Goal: Information Seeking & Learning: Learn about a topic

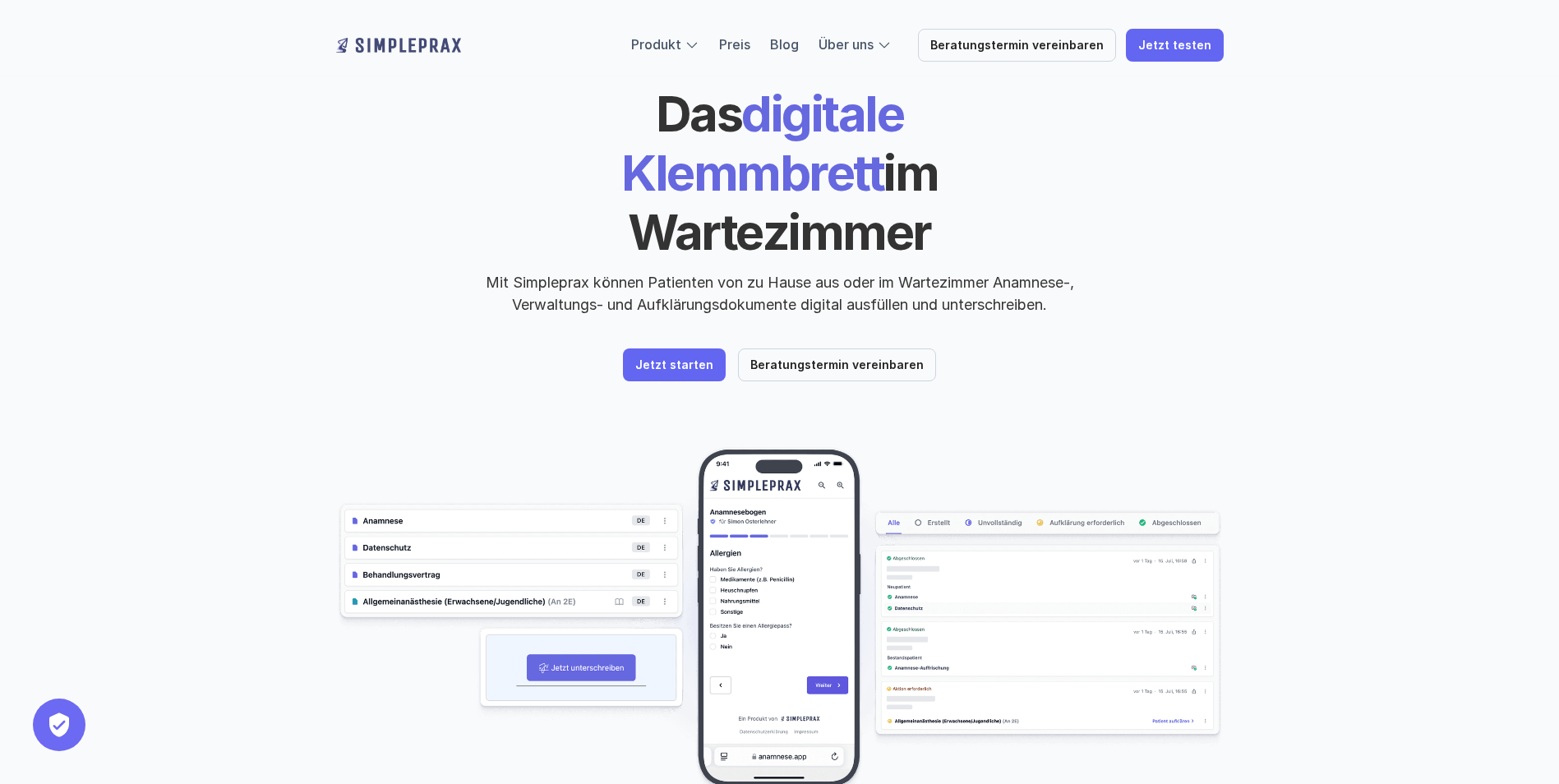
scroll to position [82, 0]
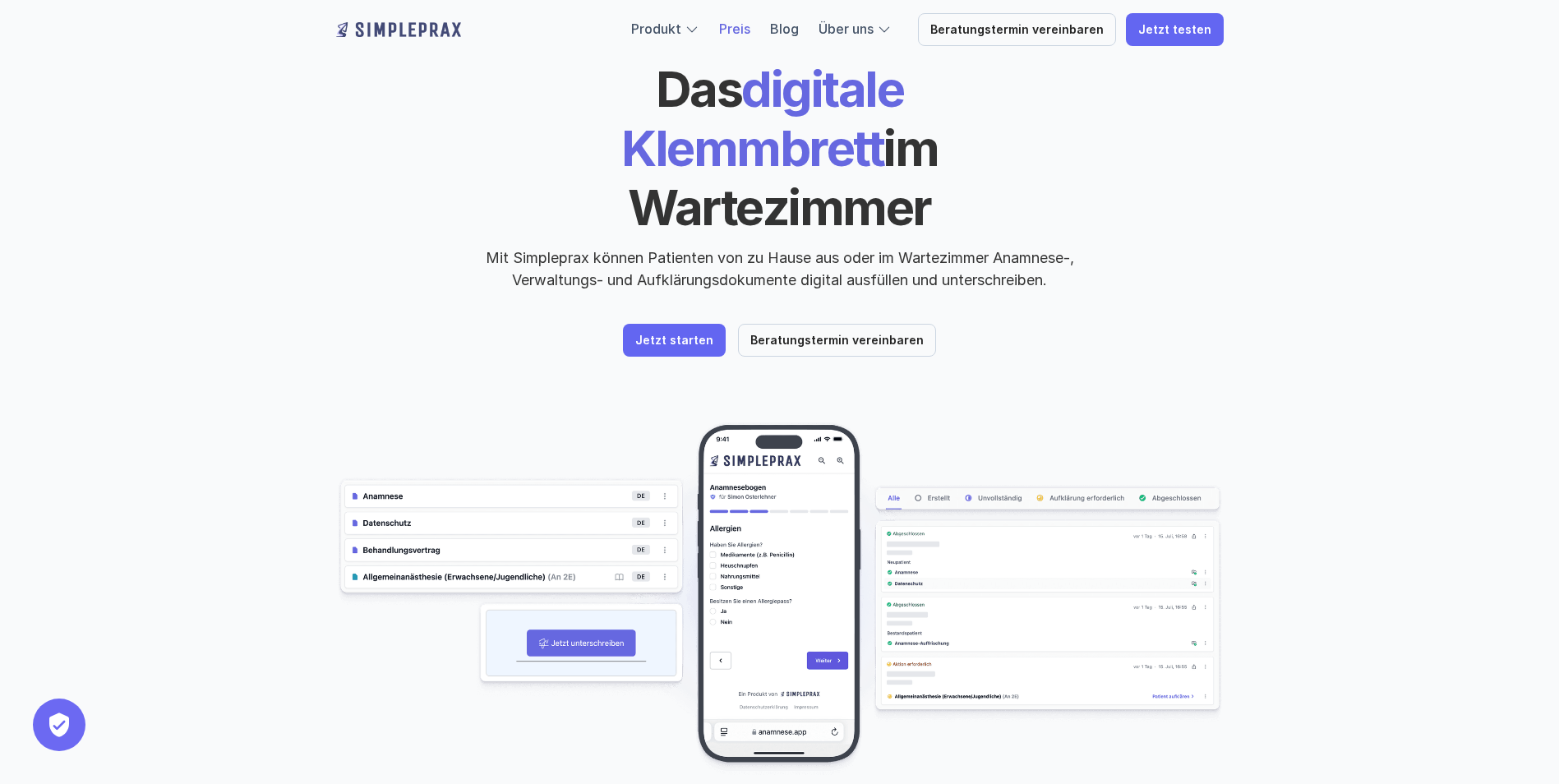
click at [739, 24] on link "Preis" at bounding box center [734, 29] width 31 height 17
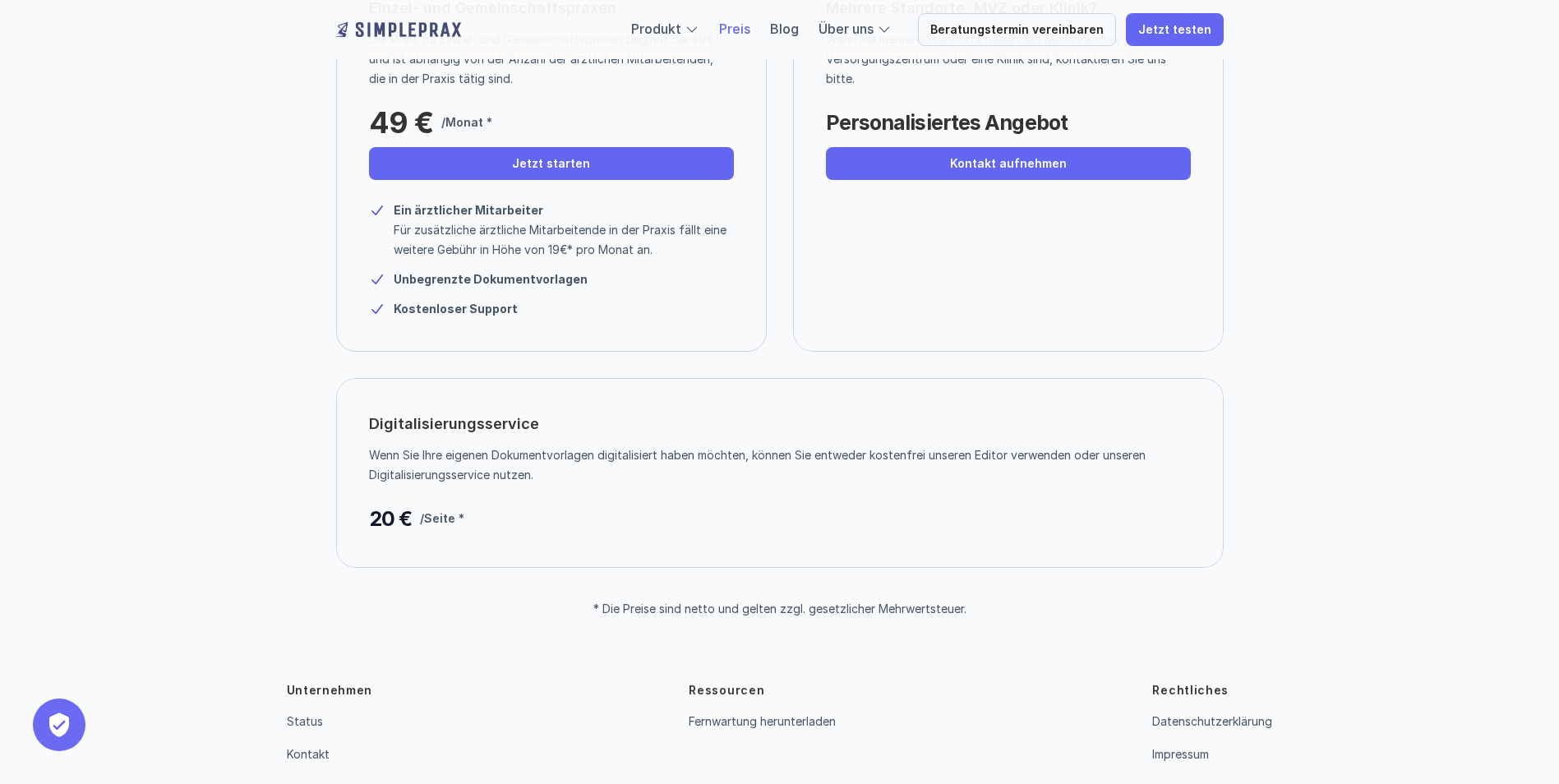
scroll to position [310, 0]
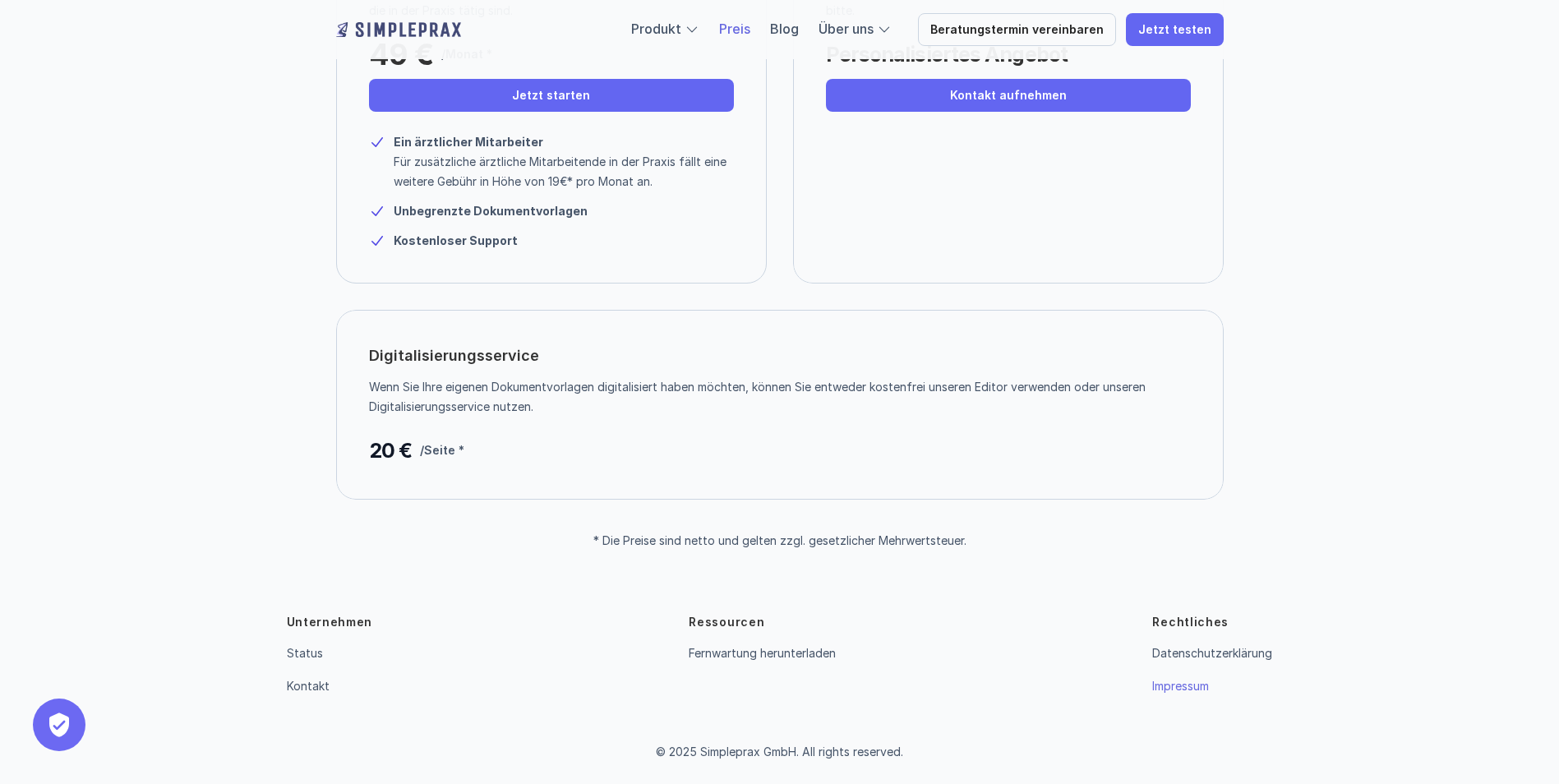
click at [1172, 683] on link "Impressum" at bounding box center [1181, 685] width 57 height 14
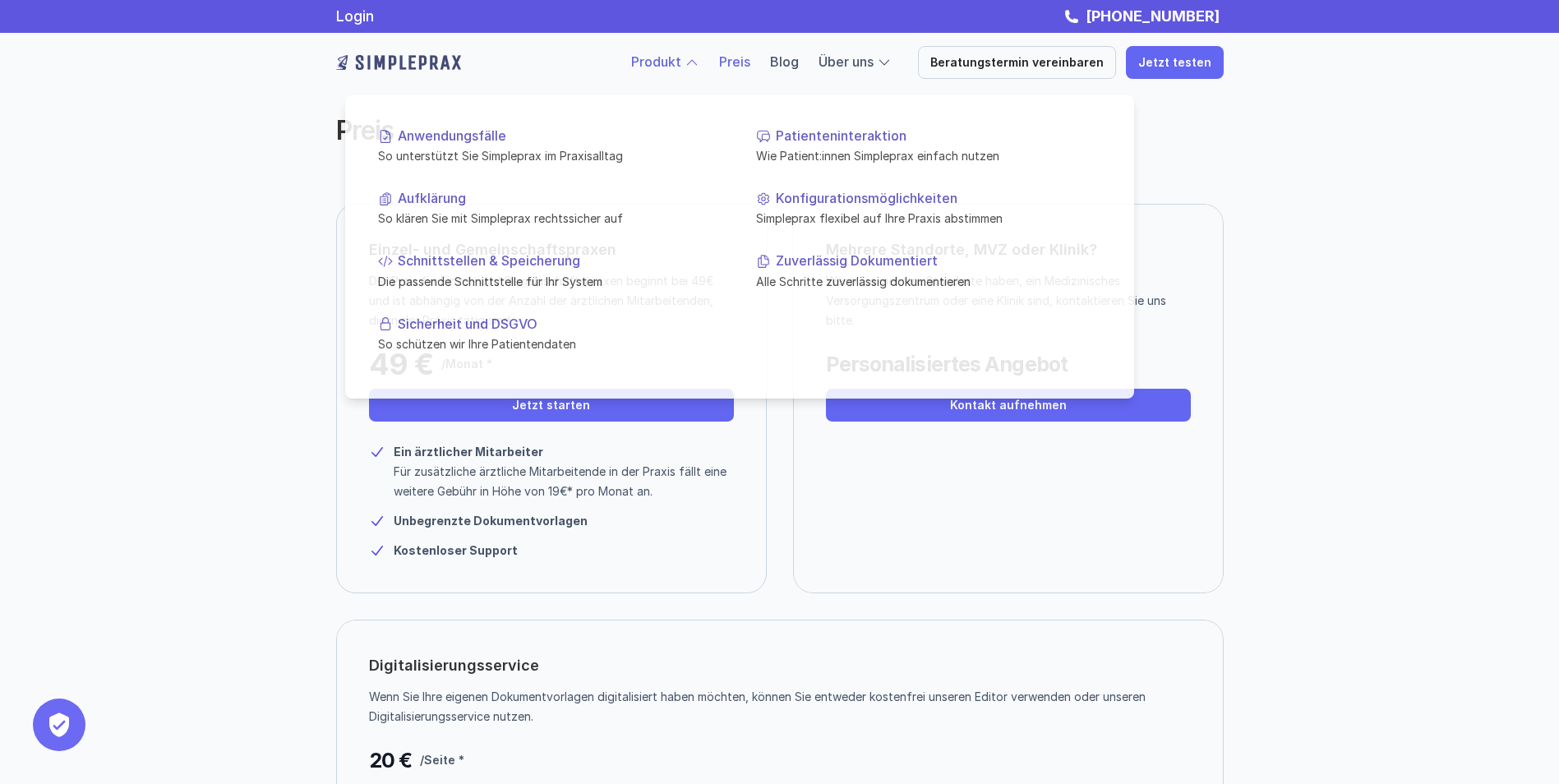
click at [666, 60] on link "Produkt" at bounding box center [656, 62] width 50 height 17
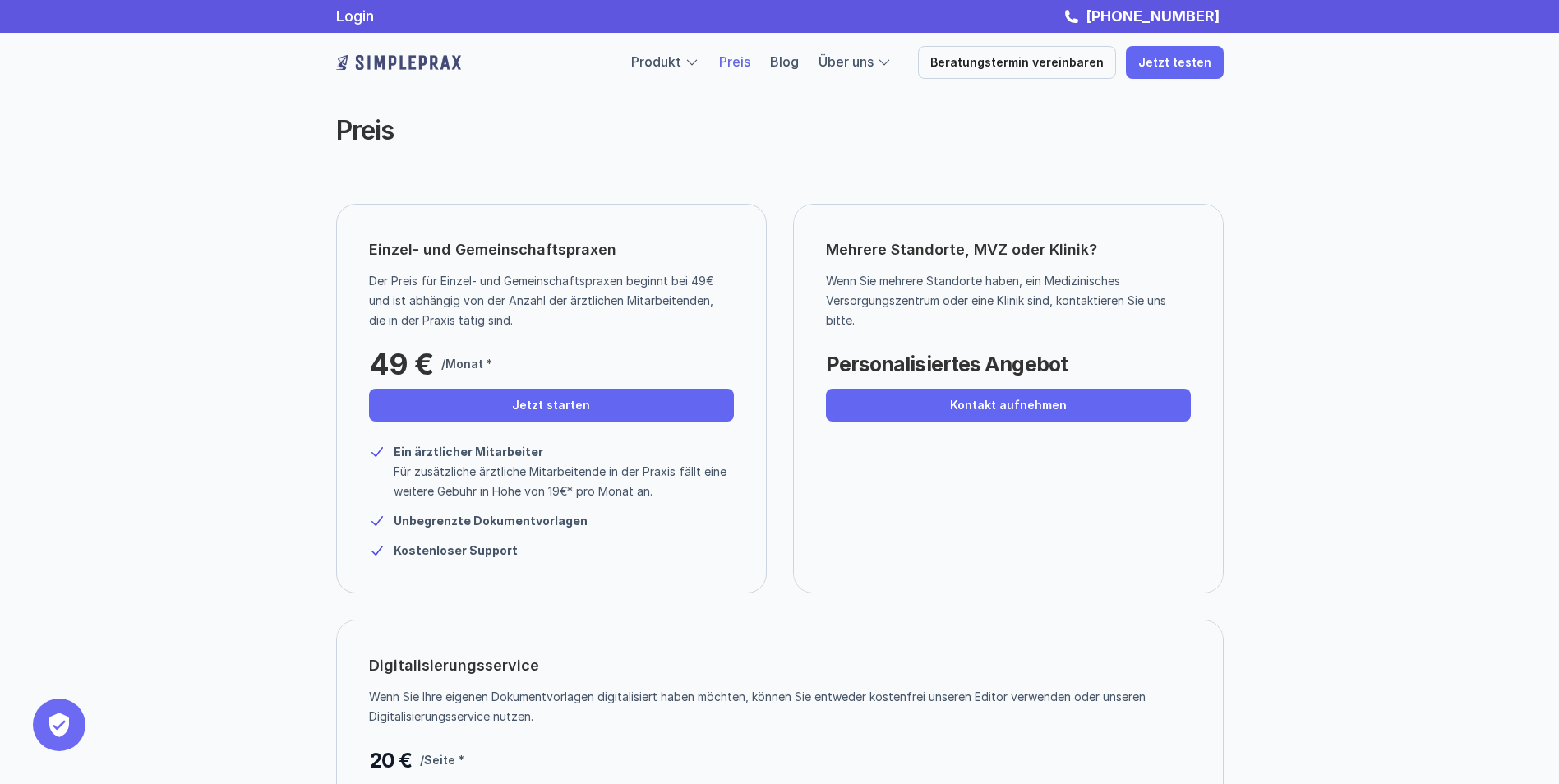
click at [276, 149] on div "Preis Einzel- und Gemeinschaftspraxen Der Preis für Einzel- und Gemeinschaftspr…" at bounding box center [779, 428] width 1559 height 857
click at [421, 60] on img at bounding box center [398, 62] width 125 height 26
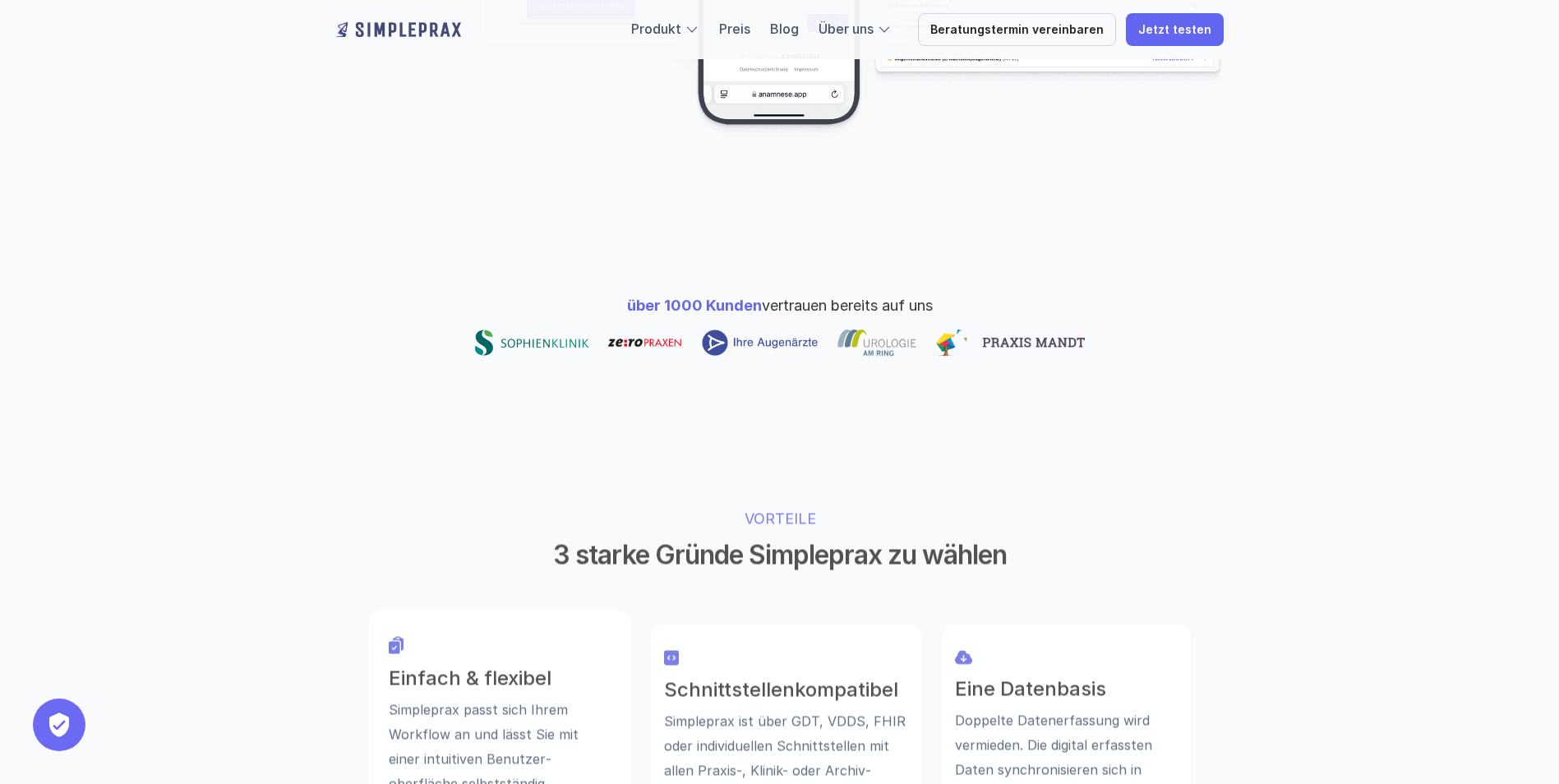
scroll to position [822, 0]
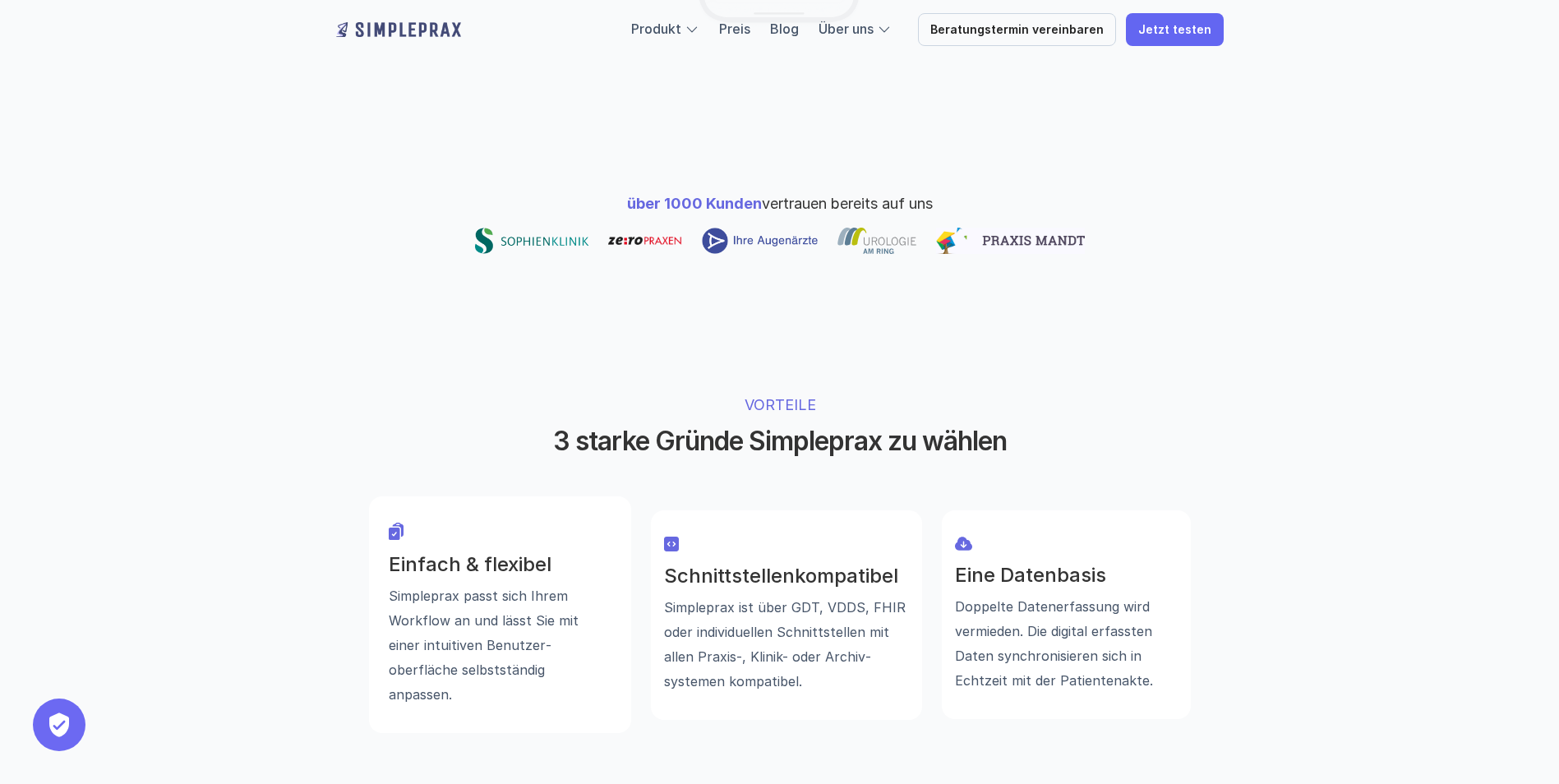
click at [423, 32] on img at bounding box center [398, 29] width 125 height 26
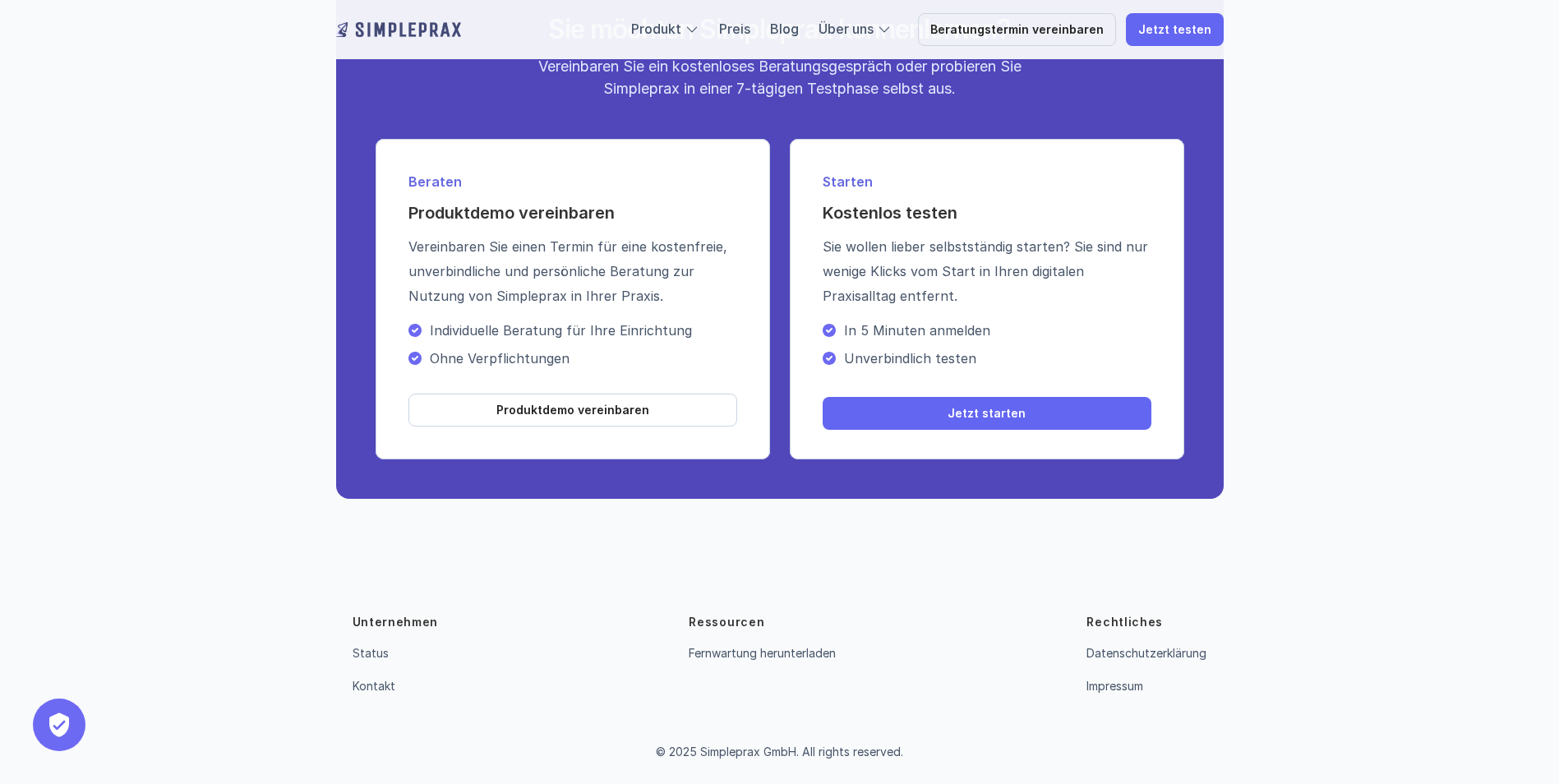
scroll to position [5812, 0]
